Goal: Book appointment/travel/reservation

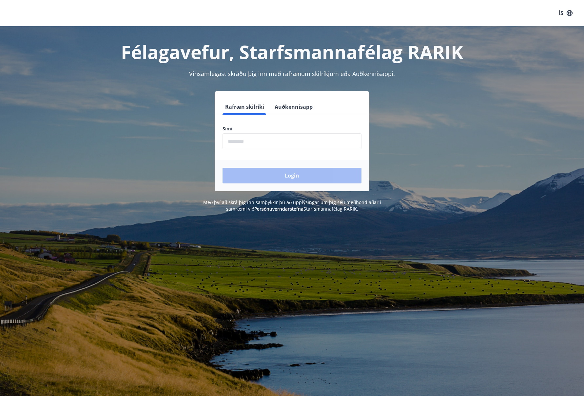
click at [241, 141] on input "phone" at bounding box center [292, 141] width 139 height 16
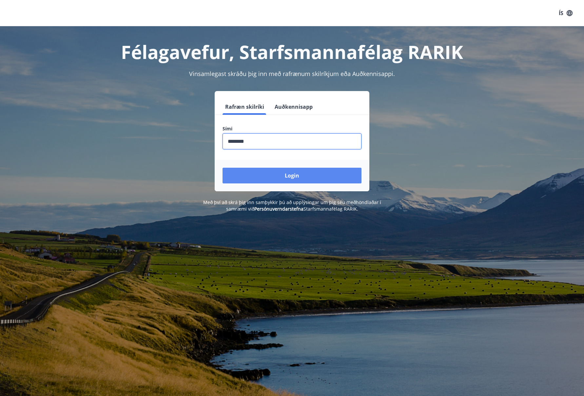
type input "********"
click at [280, 172] on button "Login" at bounding box center [292, 176] width 139 height 16
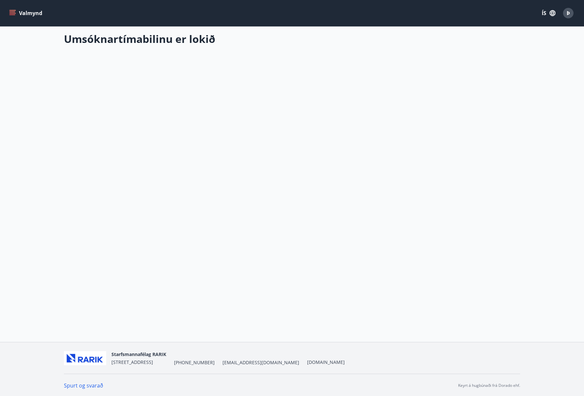
click at [13, 12] on icon "menu" at bounding box center [13, 11] width 6 height 1
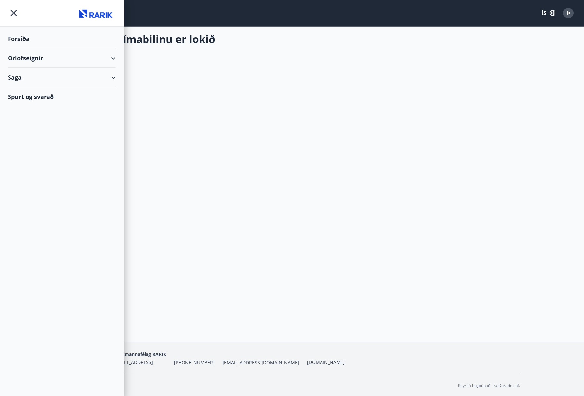
click at [114, 58] on div "Orlofseignir" at bounding box center [62, 58] width 108 height 19
click at [54, 87] on div "Bókunardagatal" at bounding box center [61, 89] width 97 height 14
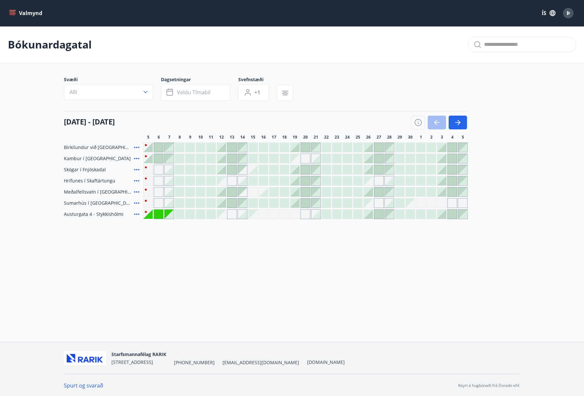
scroll to position [1, 0]
click at [460, 121] on icon "button" at bounding box center [459, 121] width 3 height 5
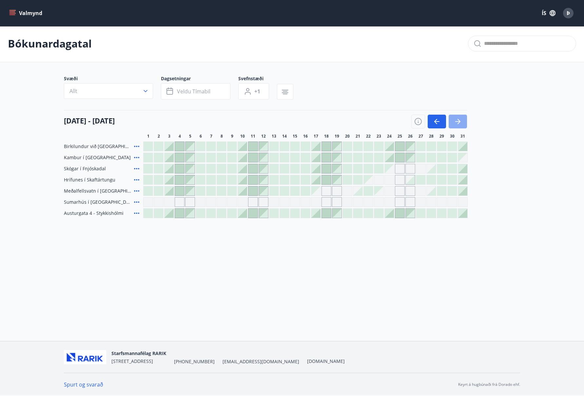
click at [460, 121] on icon "button" at bounding box center [459, 121] width 3 height 5
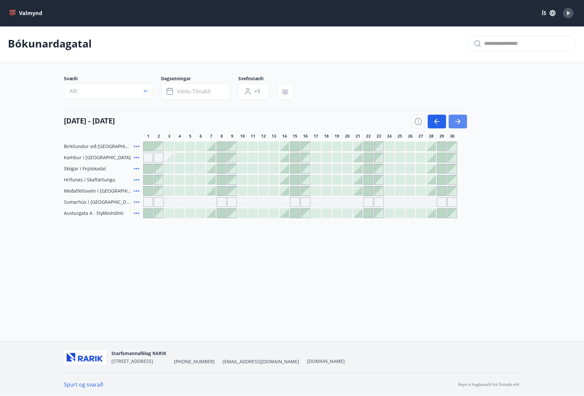
click at [459, 121] on icon "button" at bounding box center [459, 121] width 3 height 5
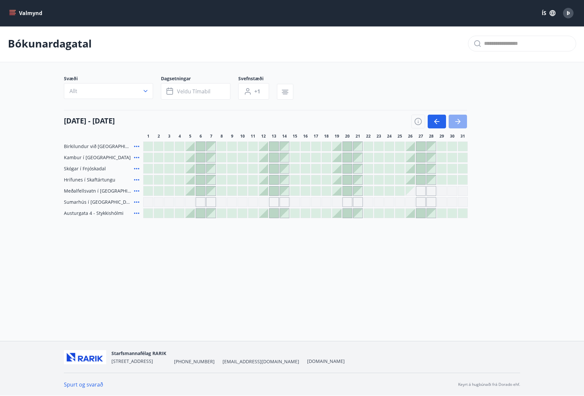
click at [459, 121] on icon "button" at bounding box center [459, 121] width 3 height 5
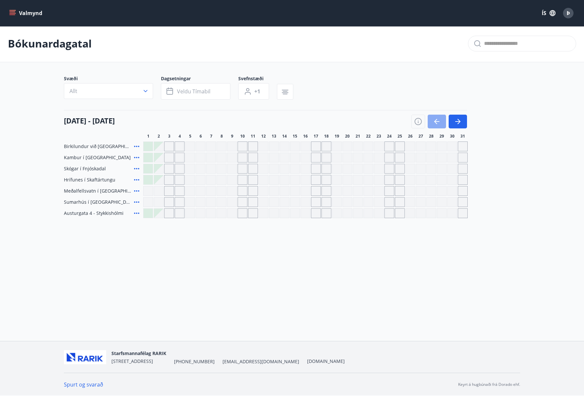
click at [438, 121] on icon "button" at bounding box center [437, 122] width 8 height 8
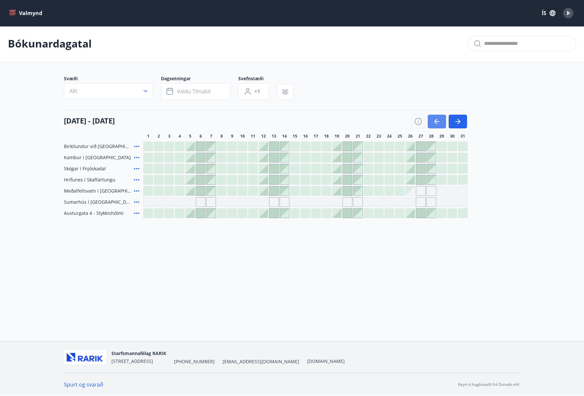
scroll to position [1, 0]
click at [438, 121] on icon "button" at bounding box center [437, 122] width 8 height 8
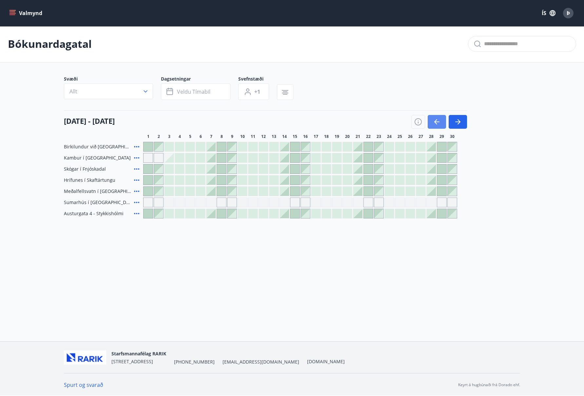
click at [438, 121] on icon "button" at bounding box center [437, 122] width 8 height 8
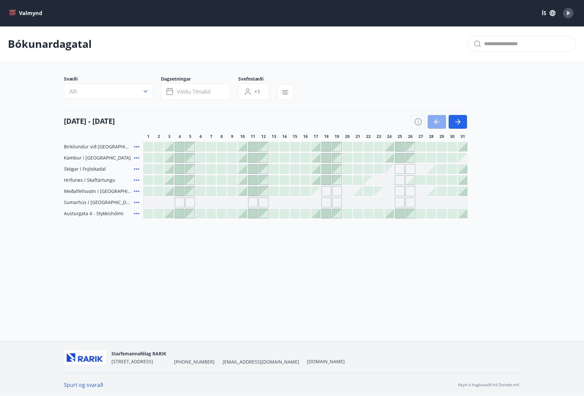
click at [438, 121] on icon "button" at bounding box center [437, 122] width 8 height 8
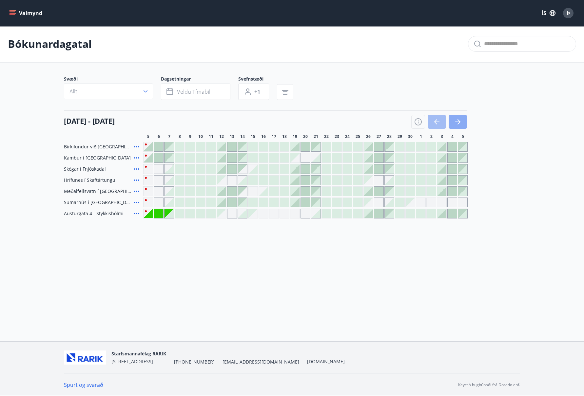
click at [457, 122] on icon "button" at bounding box center [457, 122] width 5 height 1
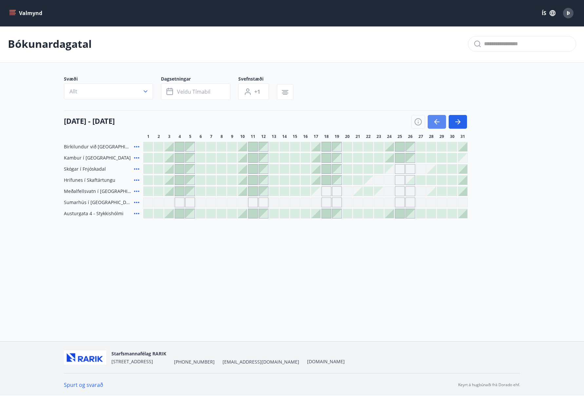
click at [437, 120] on icon "button" at bounding box center [437, 122] width 8 height 8
